Goal: Transaction & Acquisition: Book appointment/travel/reservation

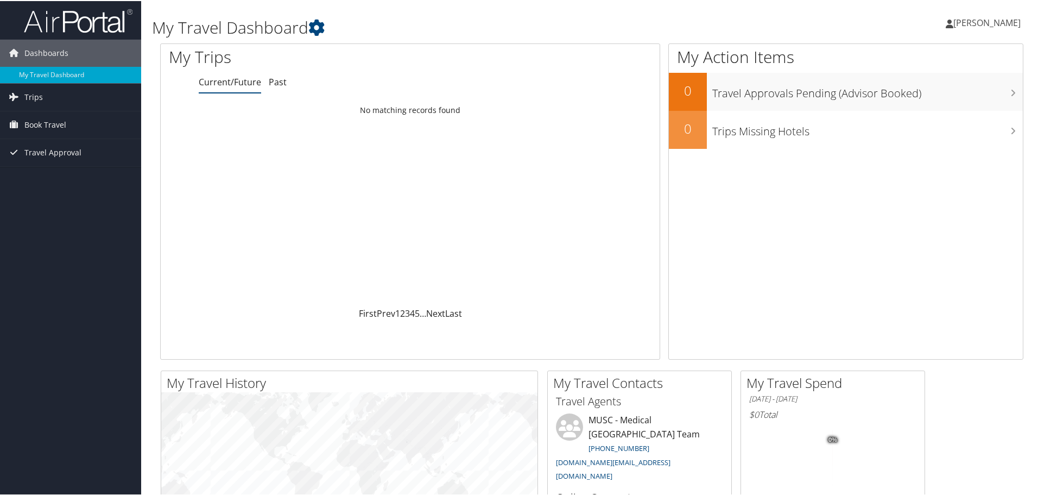
click at [993, 24] on span "[PERSON_NAME]" at bounding box center [987, 22] width 67 height 12
click at [991, 23] on span "[PERSON_NAME]" at bounding box center [987, 22] width 67 height 12
click at [29, 121] on span "Book Travel" at bounding box center [45, 123] width 42 height 27
click at [39, 178] on link "Book/Manage Online Trips" at bounding box center [70, 178] width 141 height 16
click at [984, 23] on span "[PERSON_NAME]" at bounding box center [987, 22] width 67 height 12
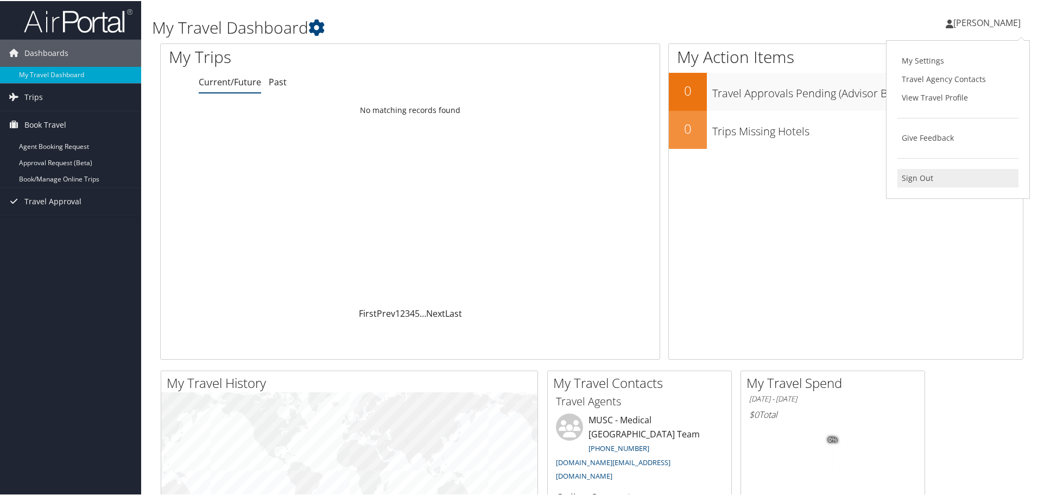
click at [911, 177] on link "Sign Out" at bounding box center [958, 177] width 121 height 18
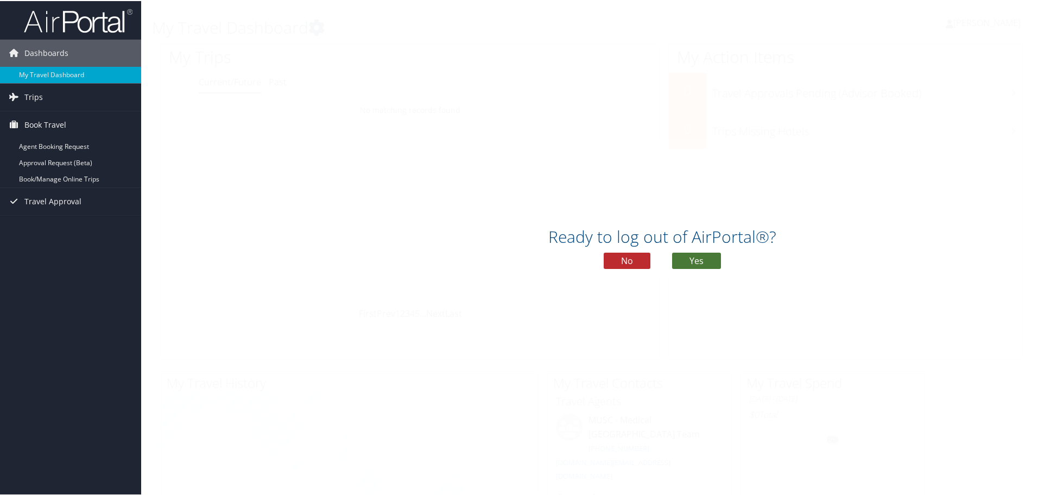
click at [694, 257] on button "Yes" at bounding box center [696, 259] width 49 height 16
